Goal: Task Accomplishment & Management: Use online tool/utility

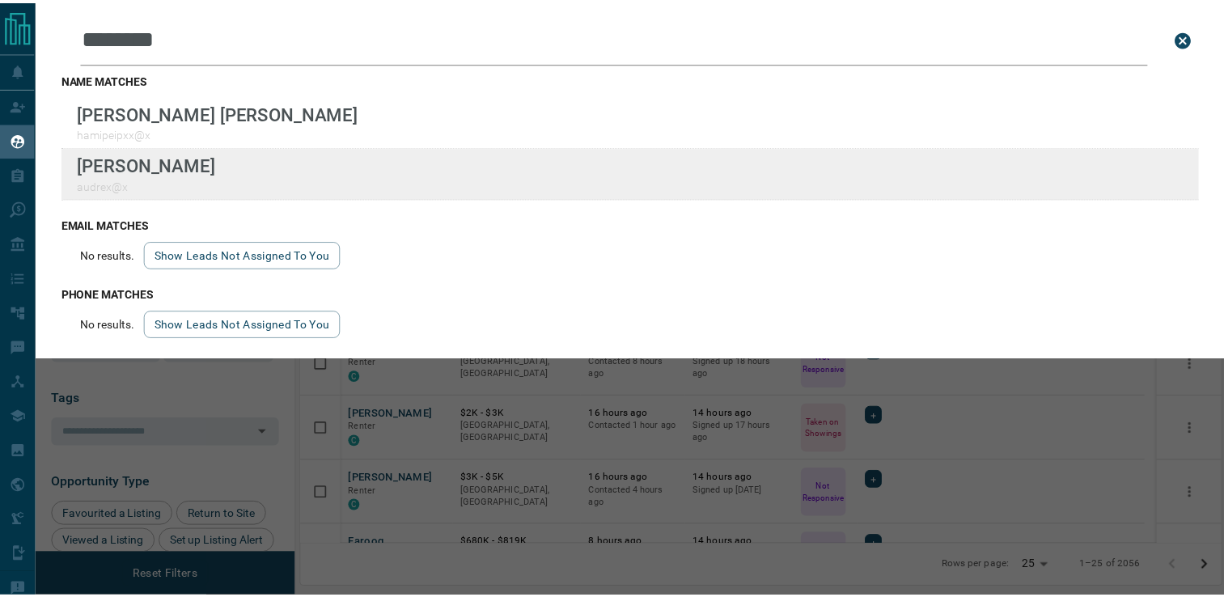
scroll to position [440, 918]
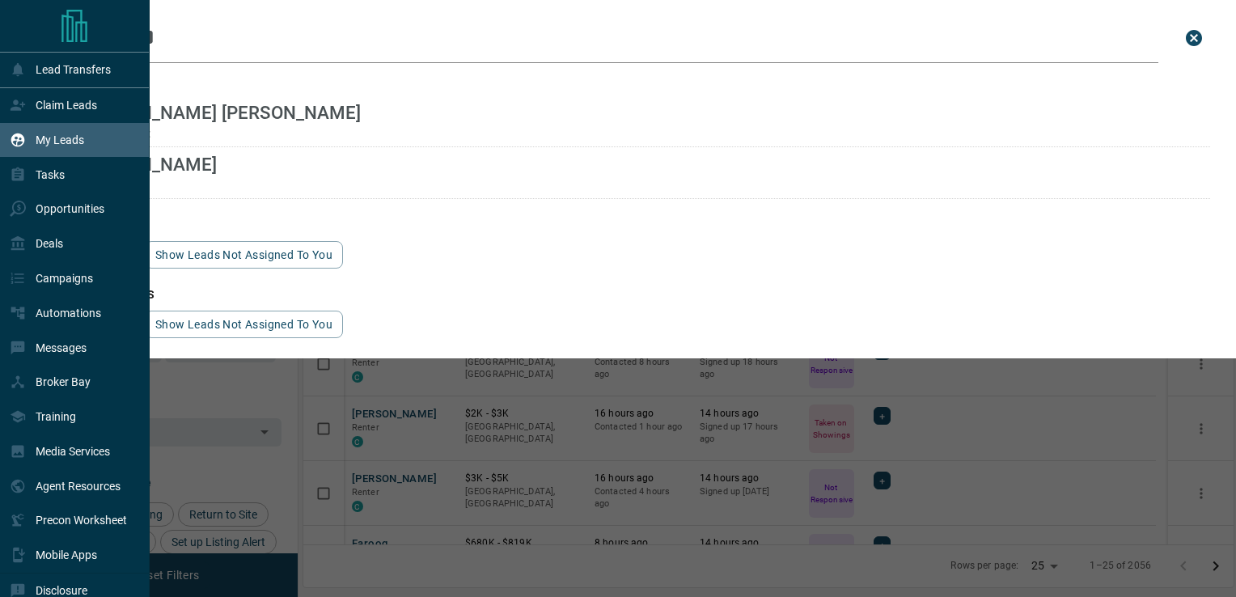
click at [66, 142] on p "My Leads" at bounding box center [60, 140] width 49 height 13
click at [40, 108] on p "Claim Leads" at bounding box center [66, 105] width 61 height 13
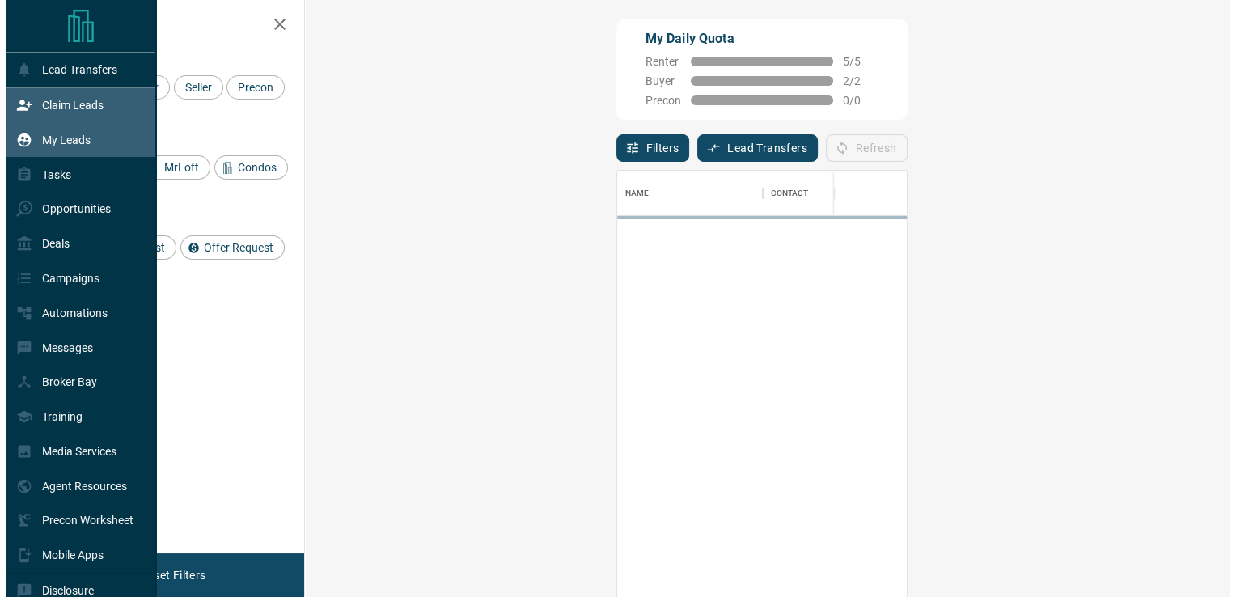
scroll to position [440, 878]
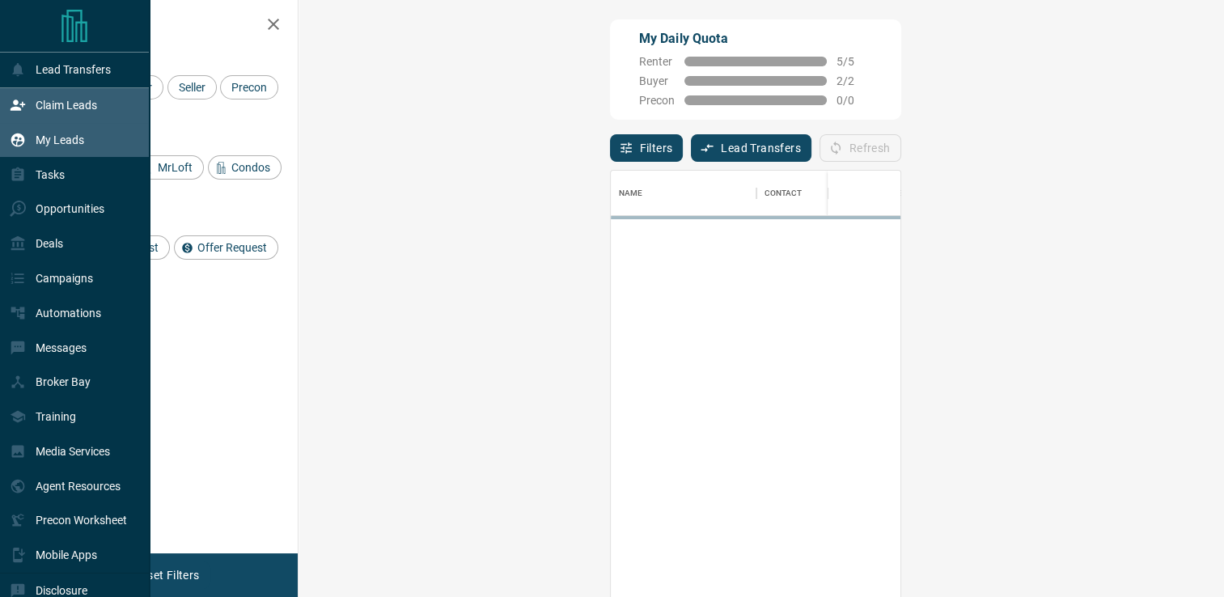
click at [53, 152] on div "My Leads" at bounding box center [47, 140] width 74 height 27
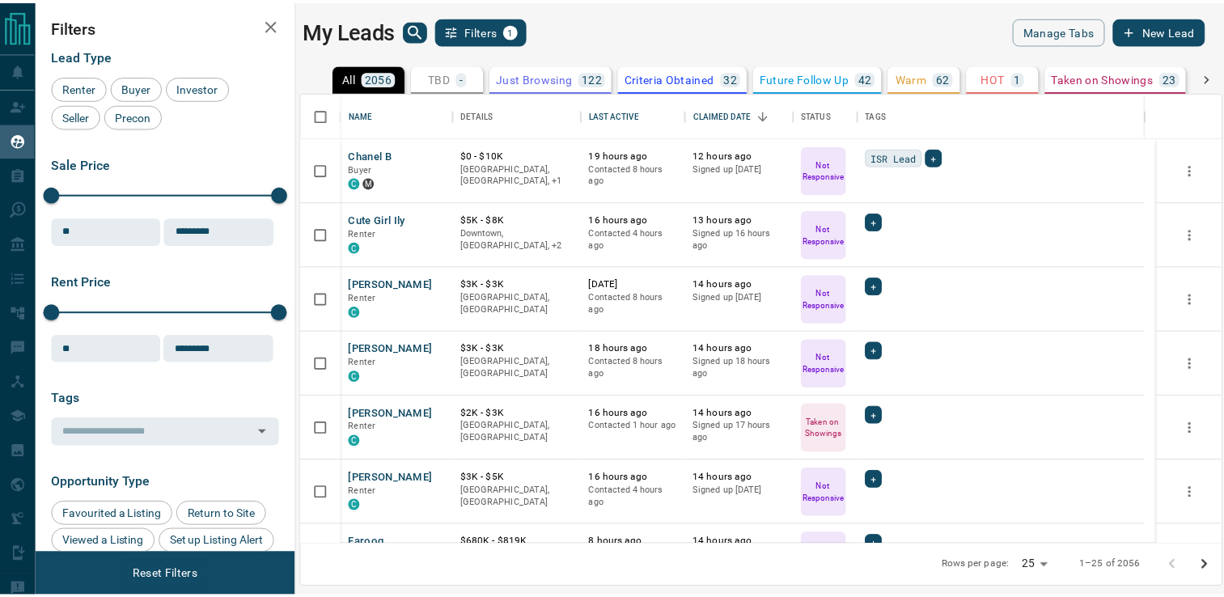
scroll to position [440, 918]
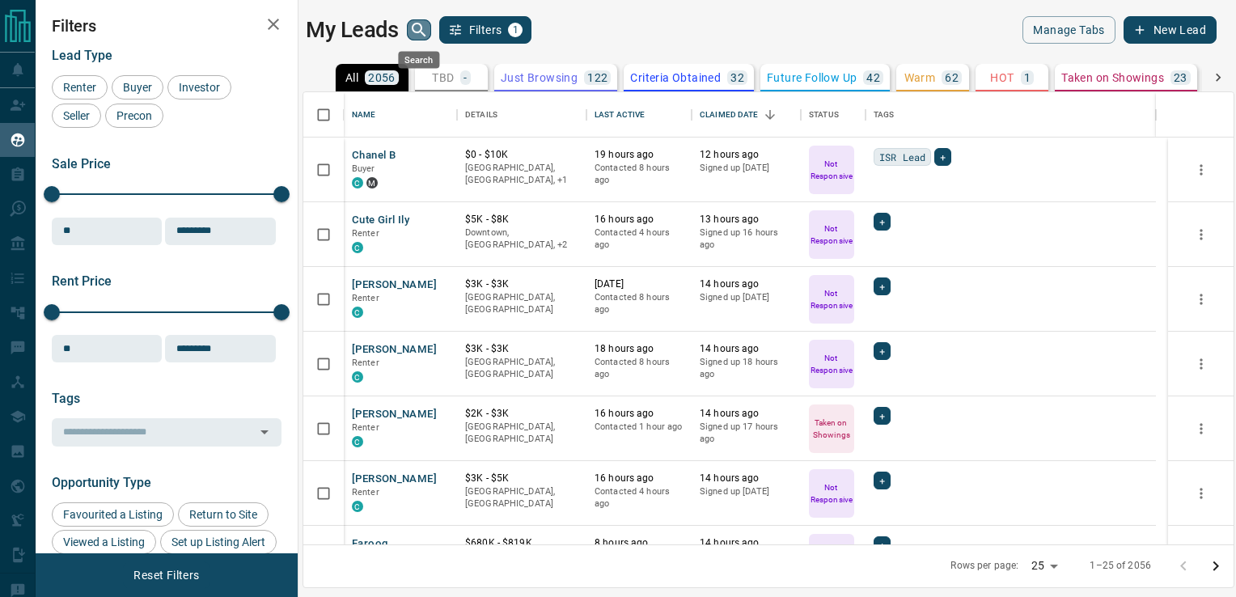
click at [415, 36] on icon "search button" at bounding box center [418, 29] width 19 height 19
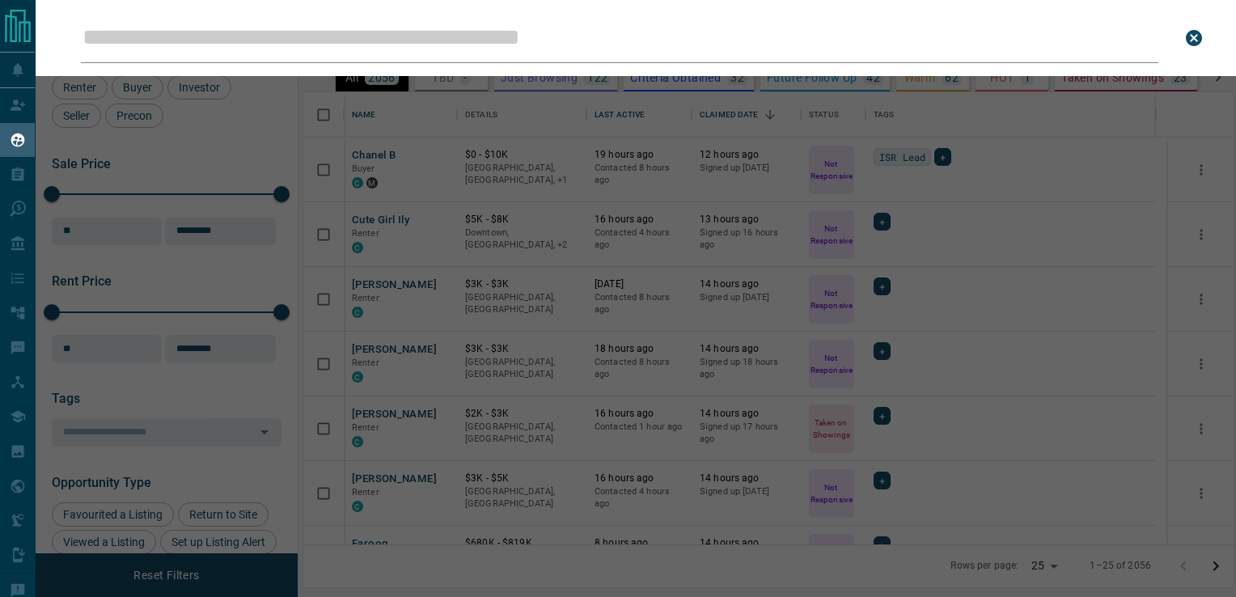
click at [409, 38] on input "Leads Search Bar" at bounding box center [620, 38] width 1078 height 50
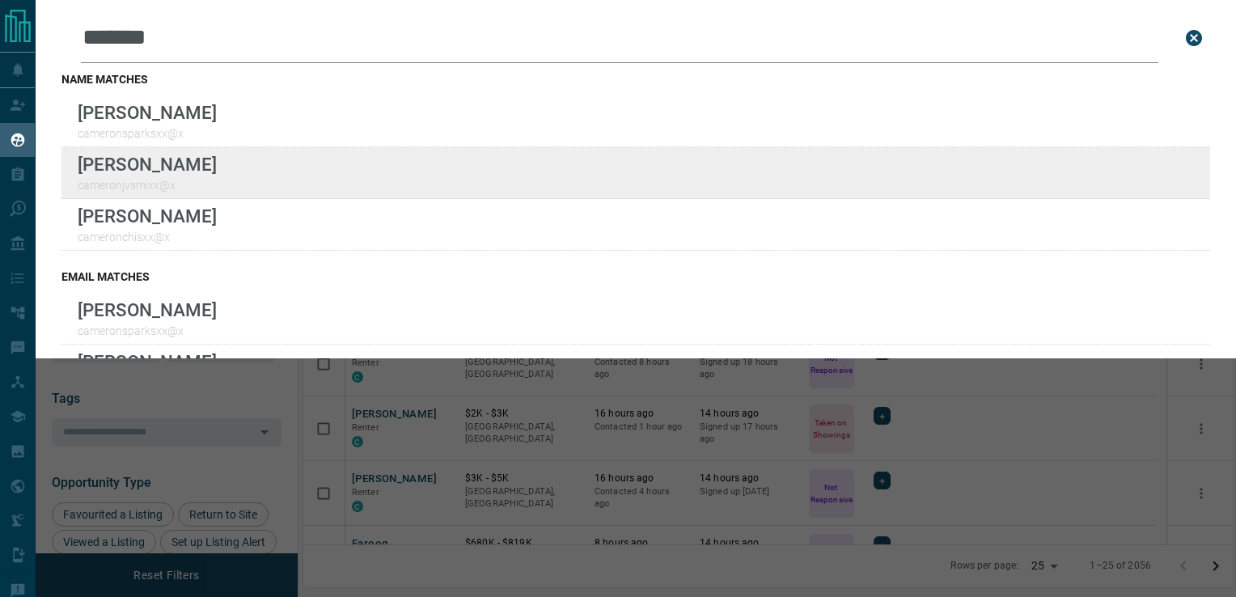
type input "*******"
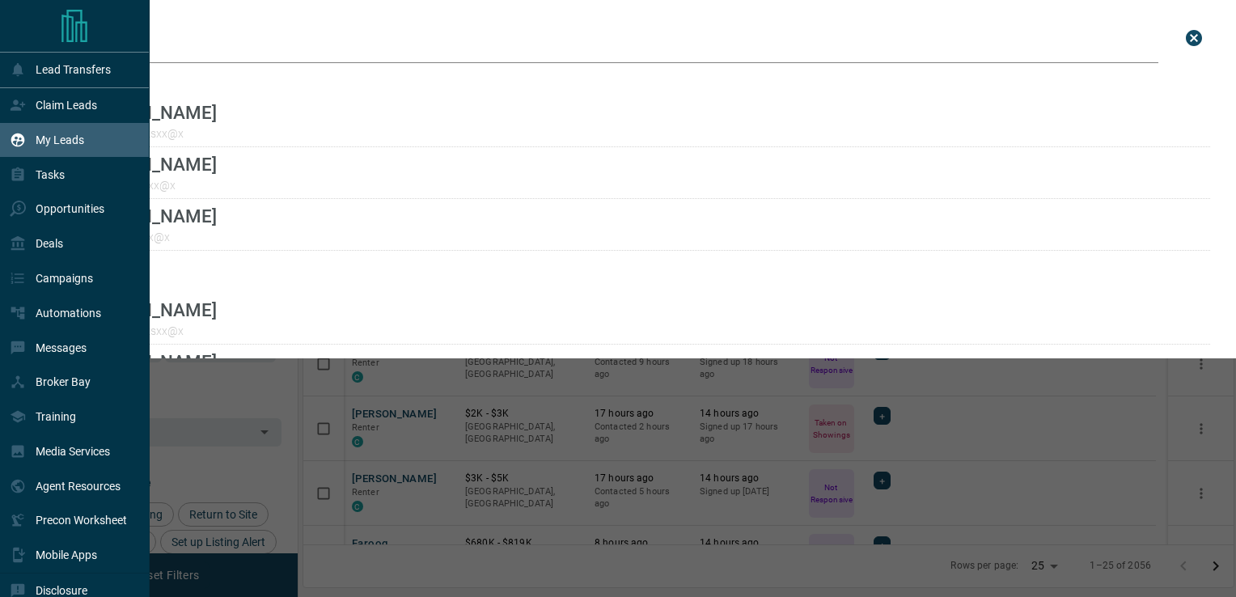
click at [65, 146] on p "My Leads" at bounding box center [60, 140] width 49 height 13
click at [69, 68] on p "Lead Transfers" at bounding box center [73, 69] width 75 height 13
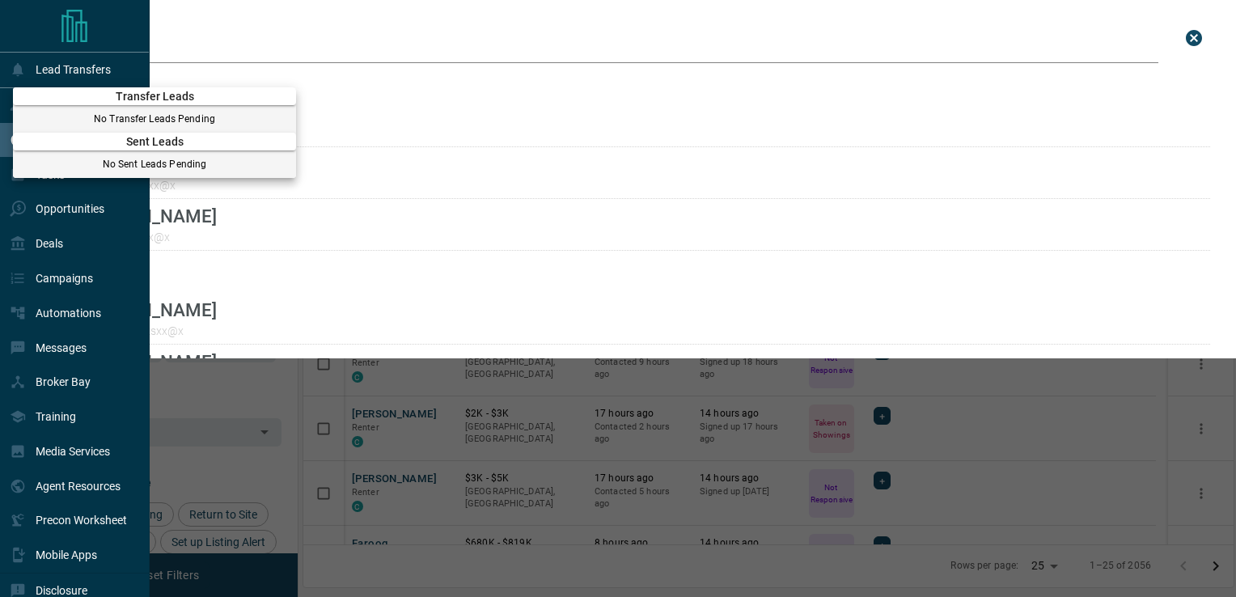
click at [66, 105] on div "Transfer Leads" at bounding box center [154, 96] width 283 height 18
click at [117, 61] on div at bounding box center [618, 298] width 1236 height 597
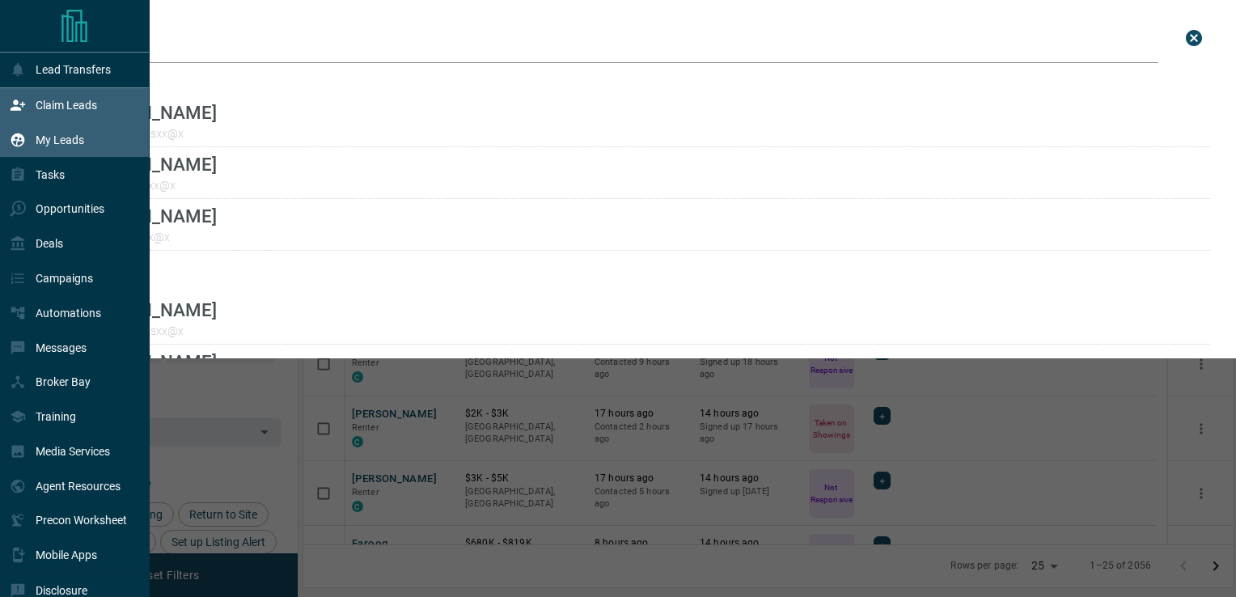
click at [74, 99] on p "Claim Leads" at bounding box center [66, 105] width 61 height 13
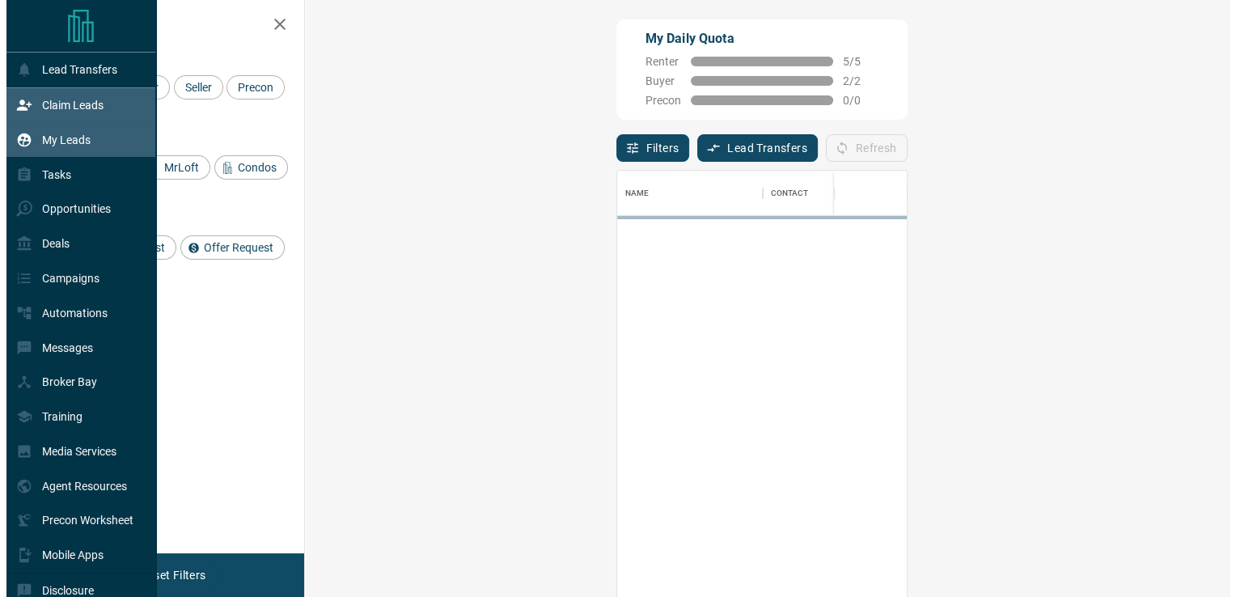
scroll to position [440, 878]
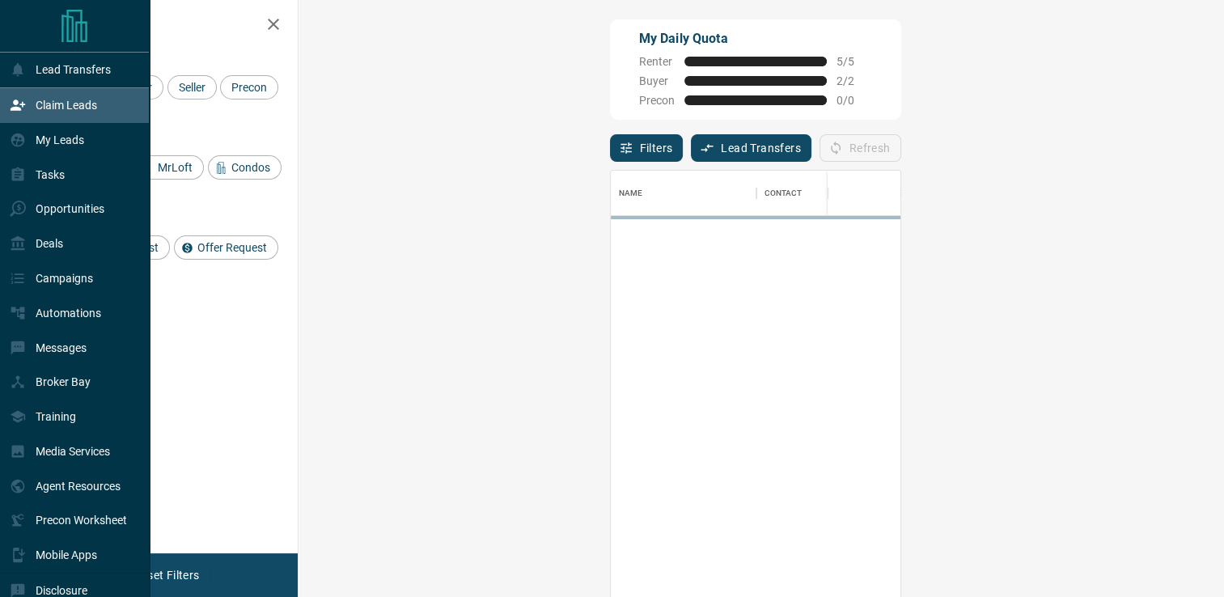
click at [53, 146] on p "My Leads" at bounding box center [60, 140] width 49 height 13
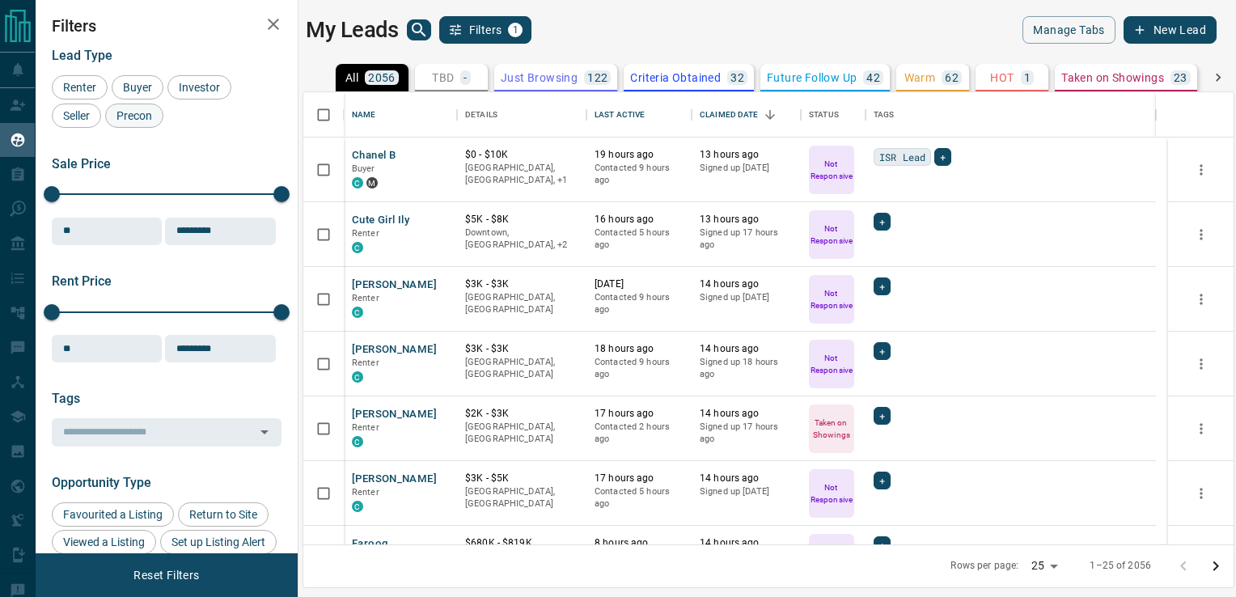
scroll to position [440, 918]
click at [427, 28] on icon "search button" at bounding box center [418, 29] width 19 height 19
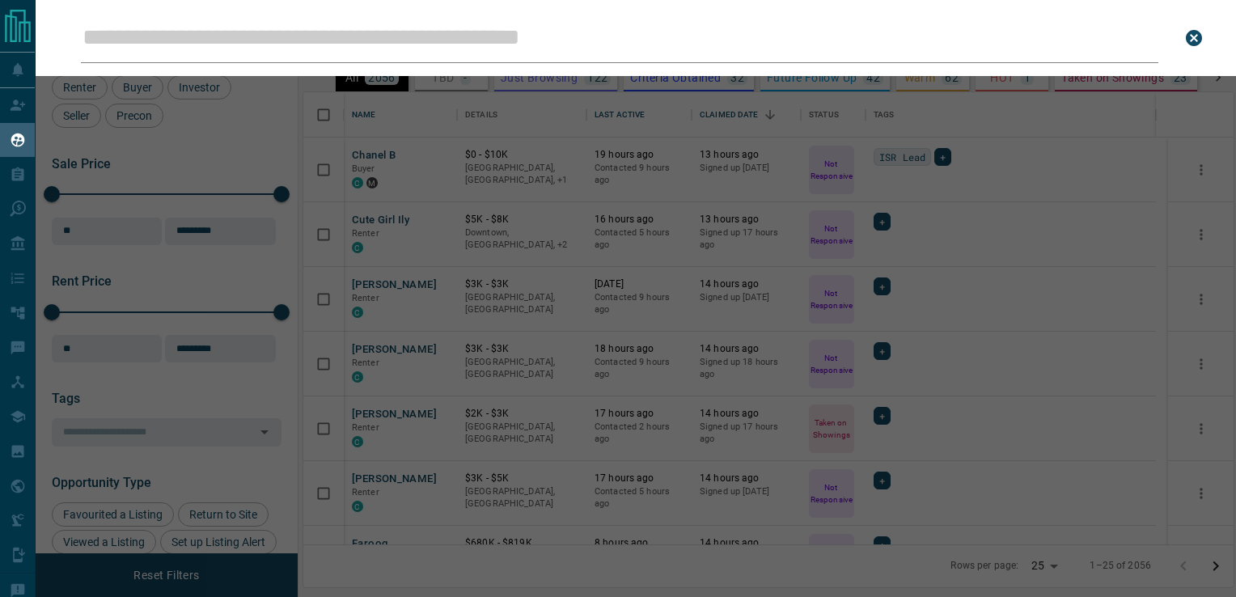
click at [424, 40] on input "Leads Search Bar" at bounding box center [620, 38] width 1078 height 50
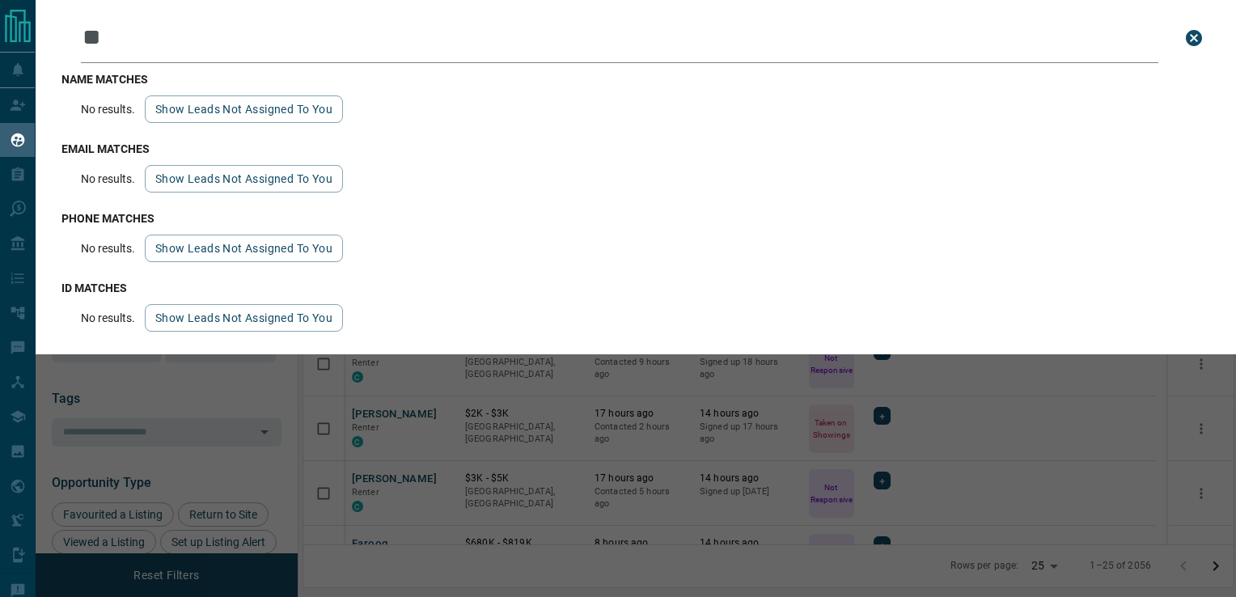
type input "*"
